Goal: Book appointment/travel/reservation

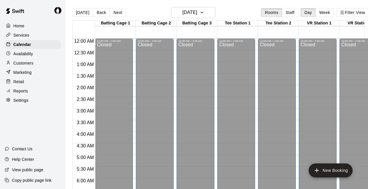
scroll to position [181, 0]
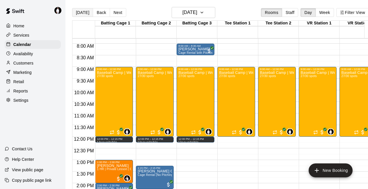
click at [87, 12] on button "[DATE]" at bounding box center [82, 12] width 21 height 9
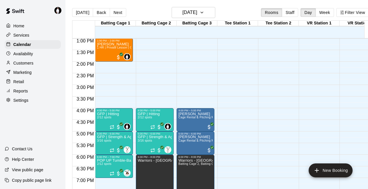
scroll to position [303, 0]
click at [196, 142] on span "Cage Rental & Pitching Machine" at bounding box center [200, 140] width 45 height 3
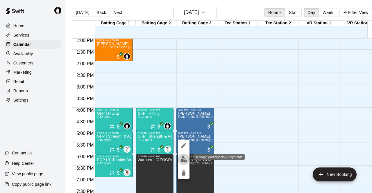
click at [184, 160] on img "edit" at bounding box center [184, 159] width 7 height 7
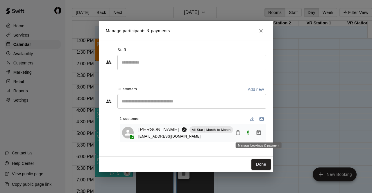
click at [258, 134] on icon "Manage bookings & payment" at bounding box center [259, 132] width 4 height 5
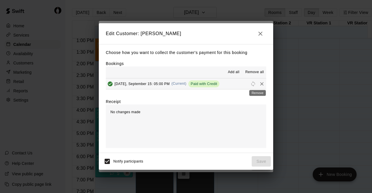
click at [260, 84] on icon "Remove" at bounding box center [261, 83] width 3 height 3
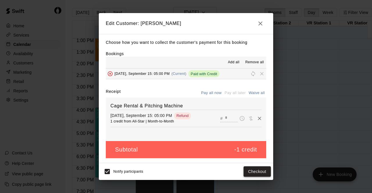
click at [257, 173] on button "Checkout" at bounding box center [257, 172] width 27 height 11
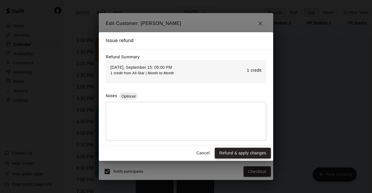
click at [247, 154] on button "Refund & apply changes" at bounding box center [243, 153] width 56 height 11
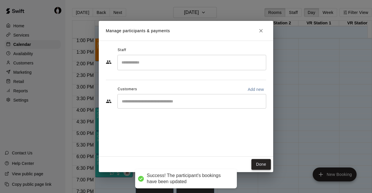
click at [261, 162] on button "Done" at bounding box center [261, 164] width 19 height 11
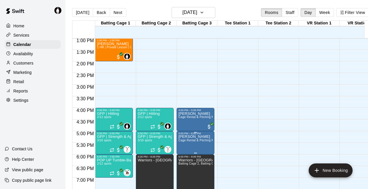
click at [203, 142] on span "Cage Rental & Pitching Machine" at bounding box center [200, 140] width 45 height 3
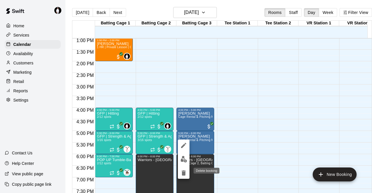
click at [184, 173] on icon "delete" at bounding box center [184, 173] width 4 height 5
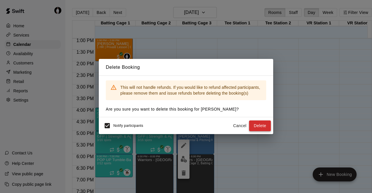
click at [266, 127] on button "Delete" at bounding box center [260, 126] width 22 height 11
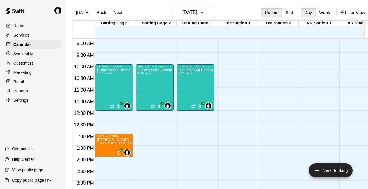
scroll to position [197, 0]
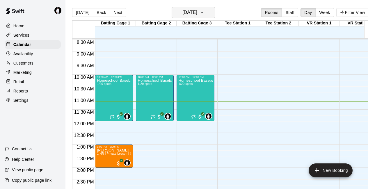
click at [204, 12] on icon "button" at bounding box center [202, 12] width 5 height 7
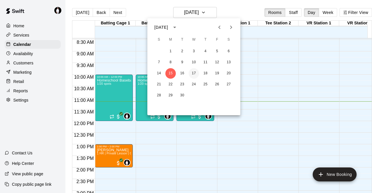
click at [194, 72] on button "17" at bounding box center [194, 73] width 10 height 10
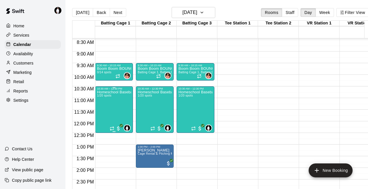
click at [115, 97] on div "Homeschool Baseball & Athletics | Mon & Wed | 10am-12pm 1/20 spots" at bounding box center [114, 184] width 34 height 189
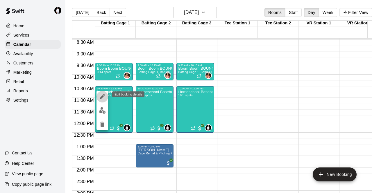
click at [106, 95] on icon "edit" at bounding box center [102, 96] width 7 height 7
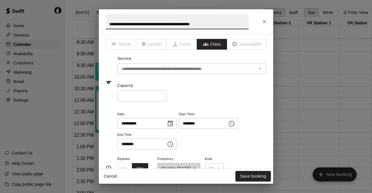
click at [131, 145] on input "********" at bounding box center [140, 144] width 45 height 11
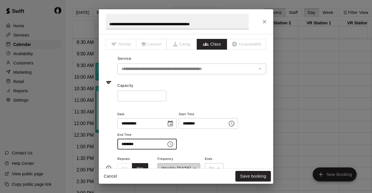
type input "********"
click at [240, 142] on div "**********" at bounding box center [192, 130] width 149 height 39
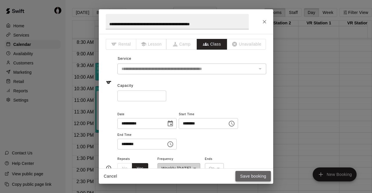
click at [256, 176] on button "Save booking" at bounding box center [253, 176] width 35 height 11
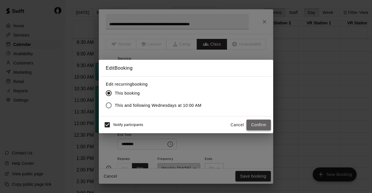
click at [264, 124] on button "Confirm" at bounding box center [259, 125] width 24 height 11
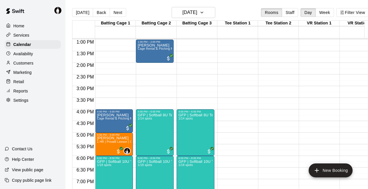
scroll to position [302, 0]
click at [79, 14] on button "[DATE]" at bounding box center [82, 12] width 21 height 9
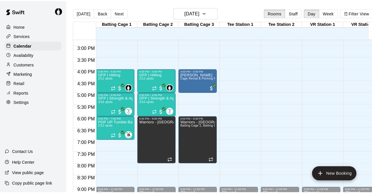
scroll to position [347, 0]
